Goal: Information Seeking & Learning: Check status

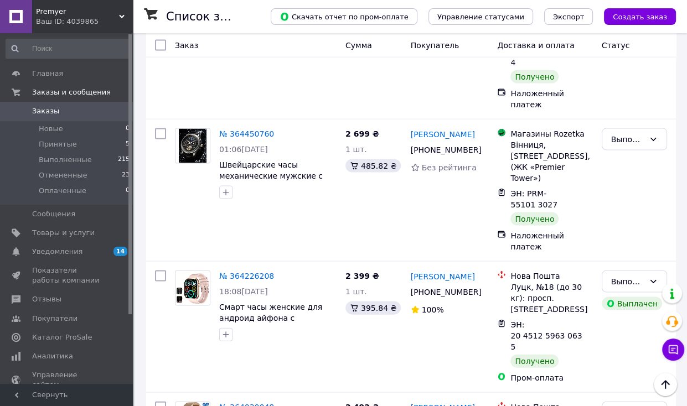
scroll to position [1938, 0]
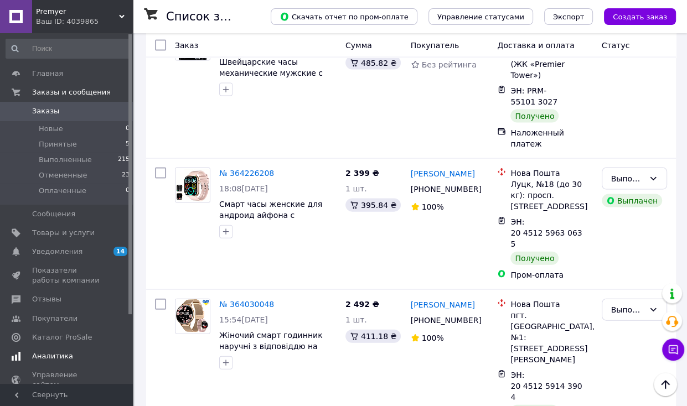
click at [74, 355] on span "Аналитика" at bounding box center [67, 357] width 70 height 10
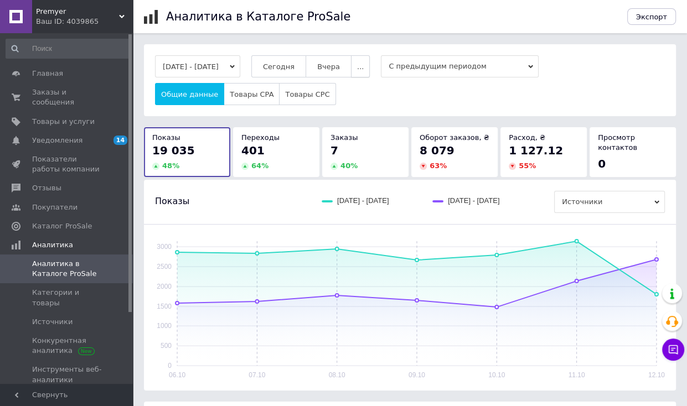
click at [367, 65] on button "..." at bounding box center [360, 66] width 19 height 22
click at [353, 149] on span "60 дней" at bounding box center [337, 153] width 30 height 8
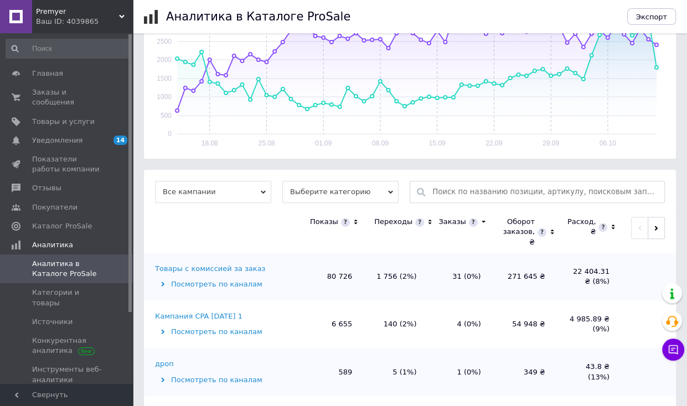
scroll to position [243, 0]
click at [334, 180] on span "Выберите категорию" at bounding box center [340, 191] width 116 height 22
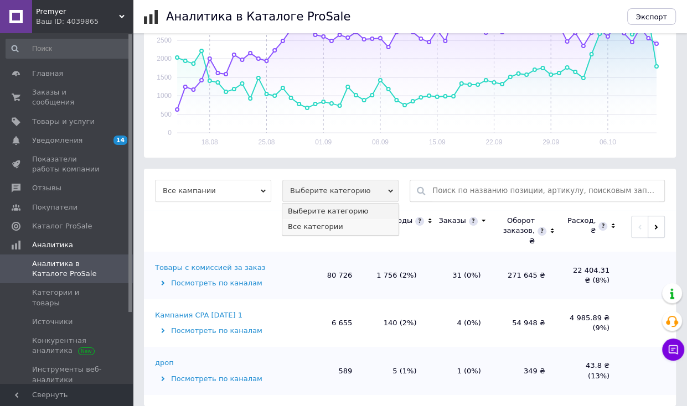
click at [324, 223] on li "Все категории" at bounding box center [340, 227] width 116 height 16
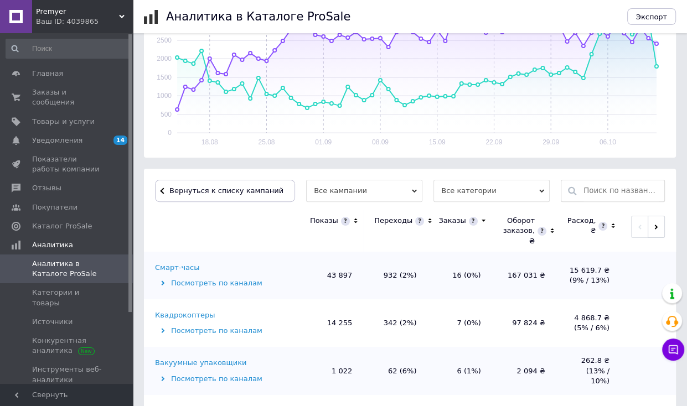
click at [180, 263] on div "Смарт-часы" at bounding box center [177, 268] width 44 height 10
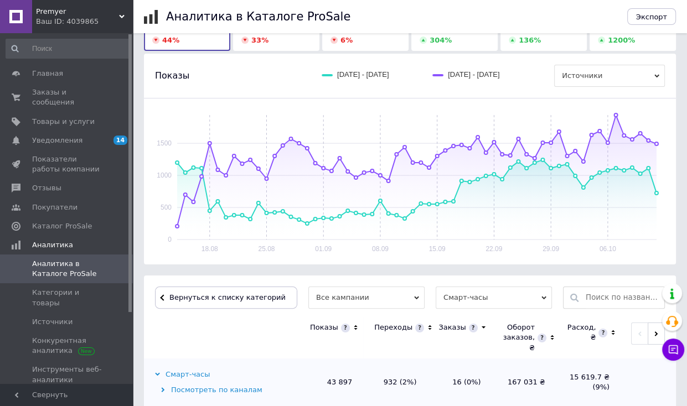
scroll to position [22, 0]
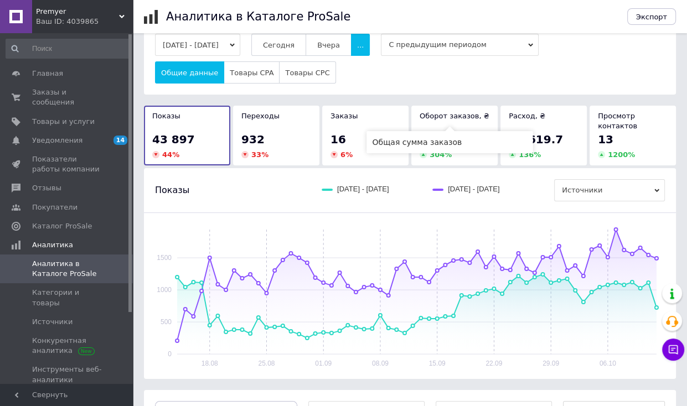
click at [449, 113] on span "Оборот заказов, ₴" at bounding box center [455, 116] width 70 height 8
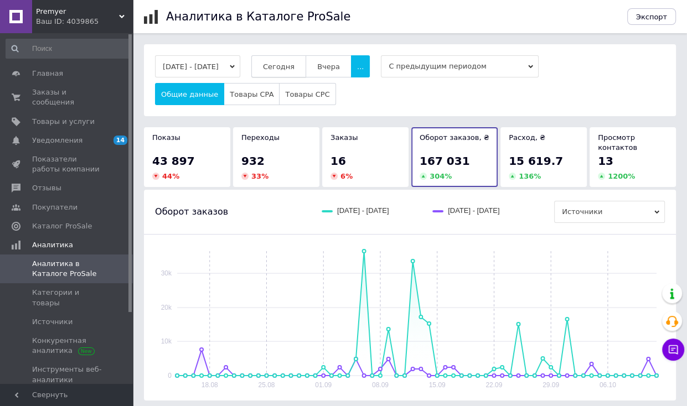
click at [295, 63] on span "Сегодня" at bounding box center [279, 67] width 32 height 8
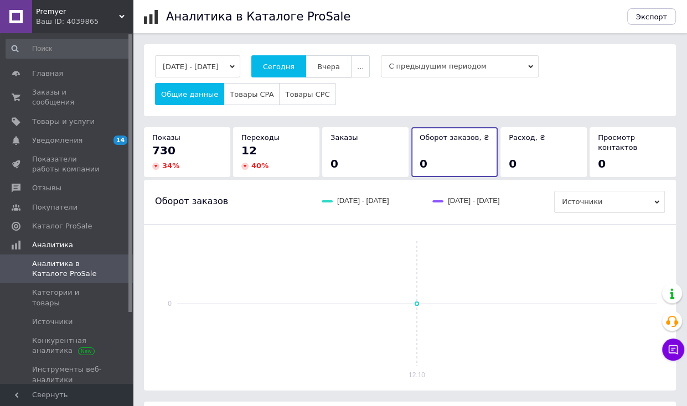
click at [334, 66] on span "Вчера" at bounding box center [328, 67] width 23 height 8
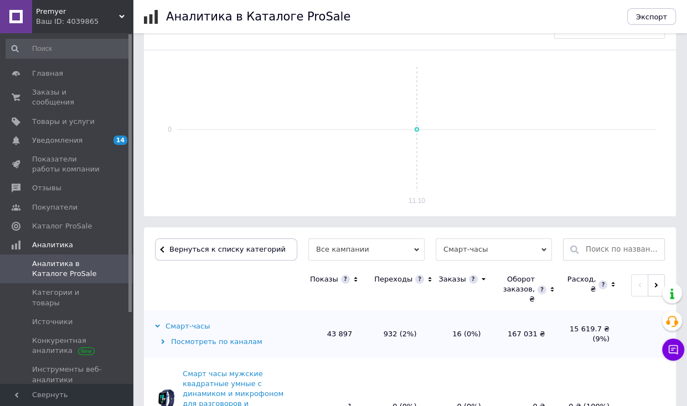
scroll to position [332, 0]
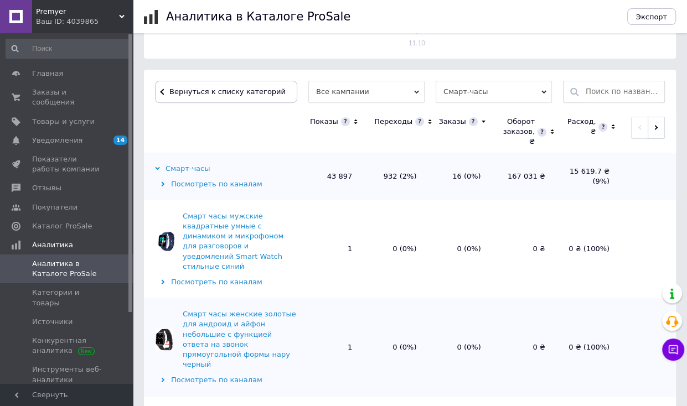
click at [352, 120] on icon at bounding box center [355, 121] width 7 height 9
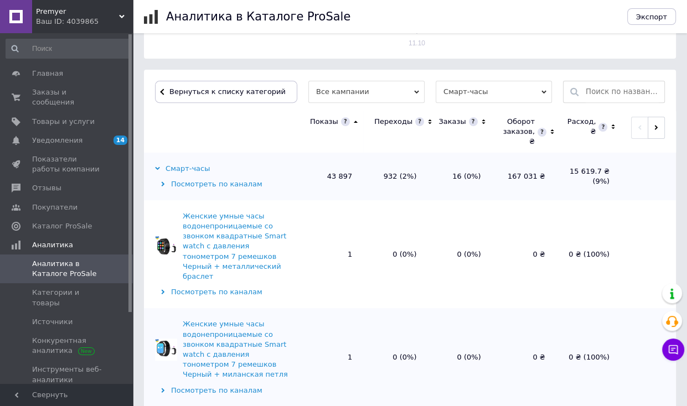
click at [352, 120] on icon at bounding box center [355, 121] width 7 height 9
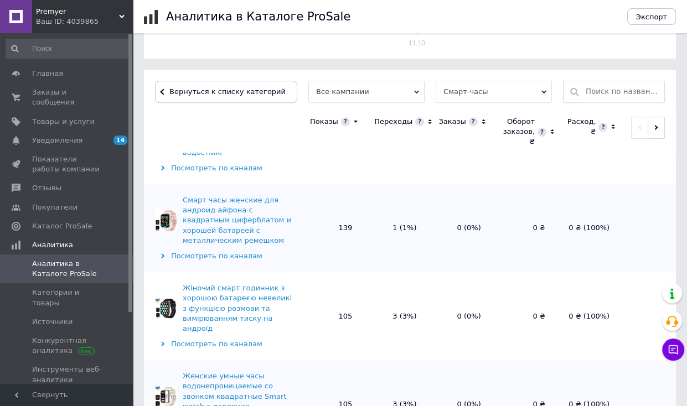
scroll to position [111, 0]
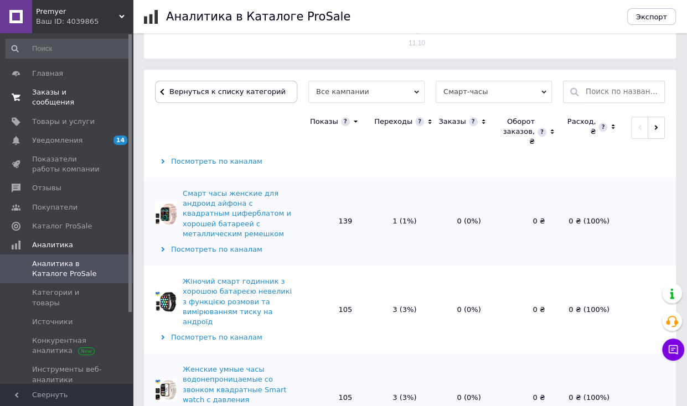
click at [90, 94] on span "Заказы и сообщения" at bounding box center [67, 97] width 70 height 20
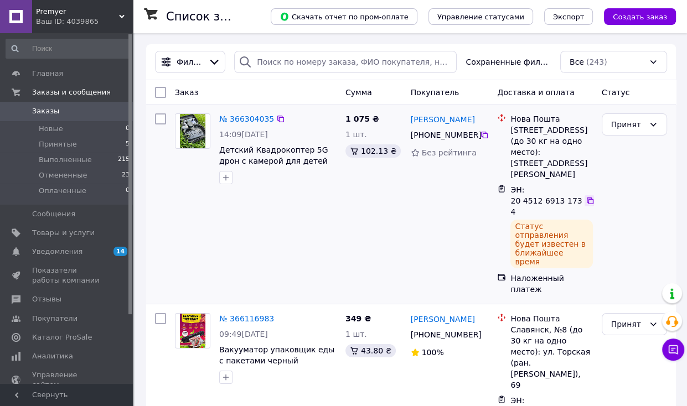
click at [590, 198] on icon at bounding box center [590, 201] width 9 height 9
click at [183, 207] on div "№ 366304035 14:09[DATE] Детский Квадрокоптер 5G дрон с камерой для детей 8К HD …" at bounding box center [256, 204] width 171 height 190
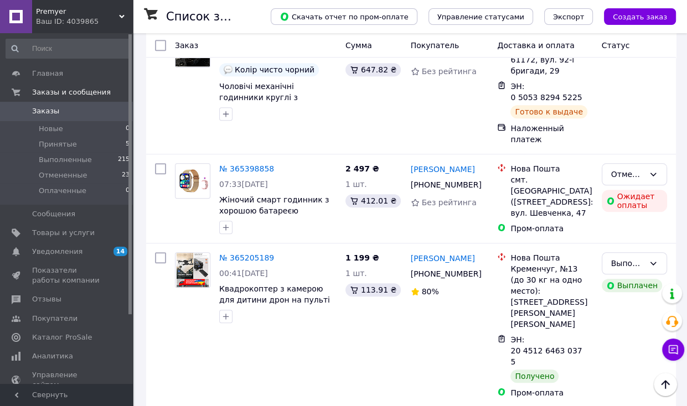
scroll to position [941, 0]
